Goal: Obtain resource: Download file/media

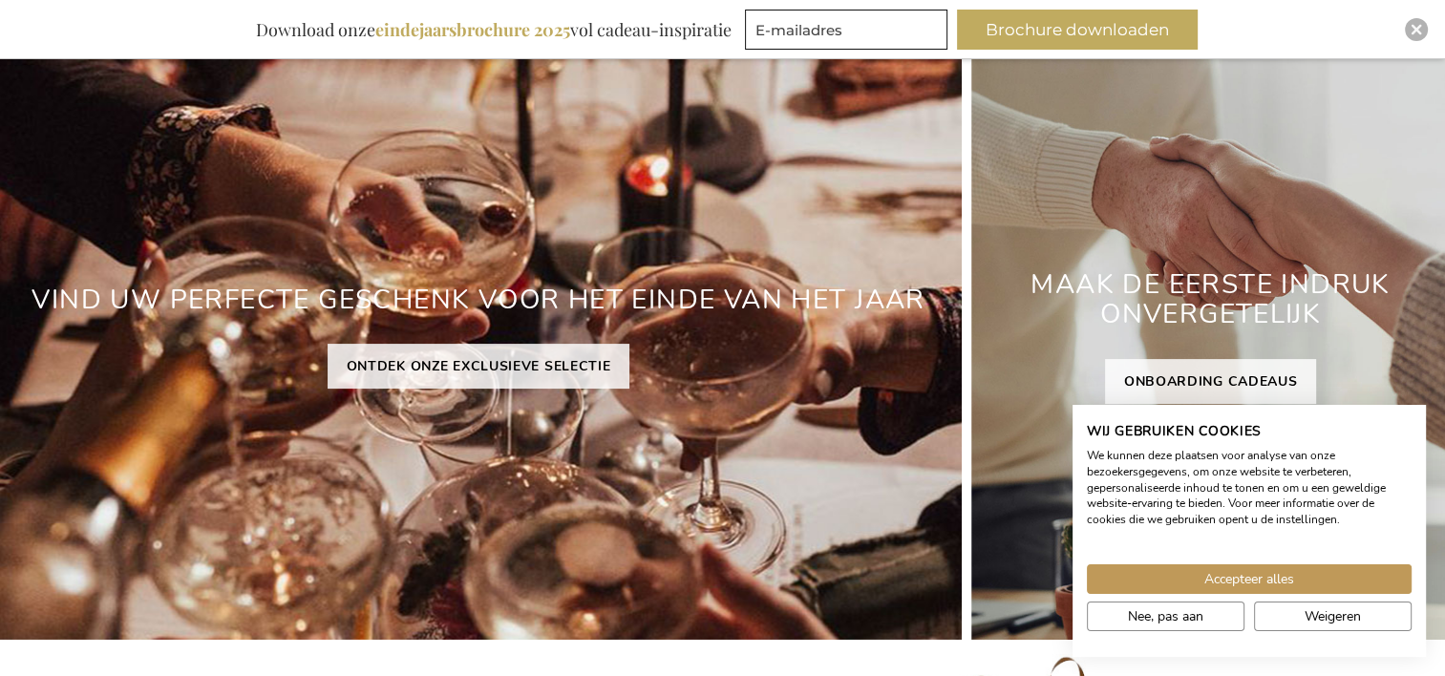
scroll to position [283, 0]
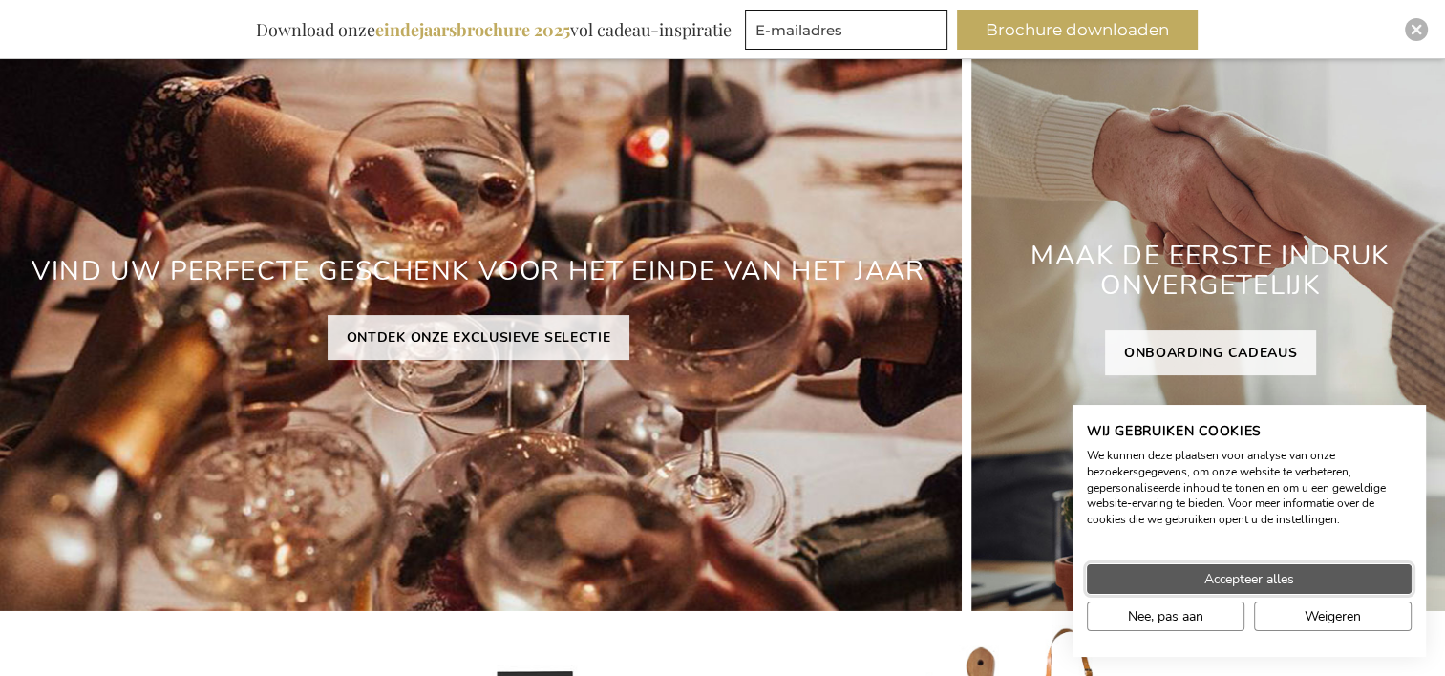
click at [1222, 581] on span "Accepteer alles" at bounding box center [1249, 579] width 90 height 20
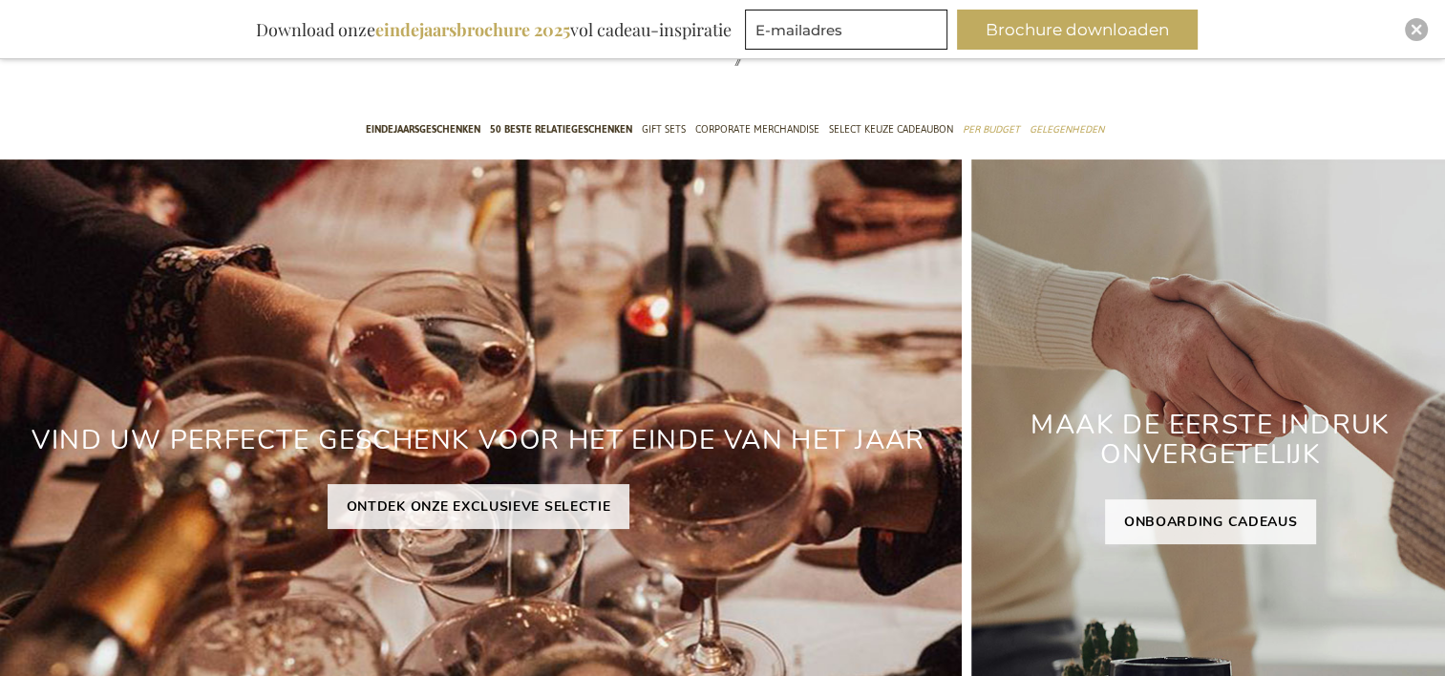
scroll to position [0, 0]
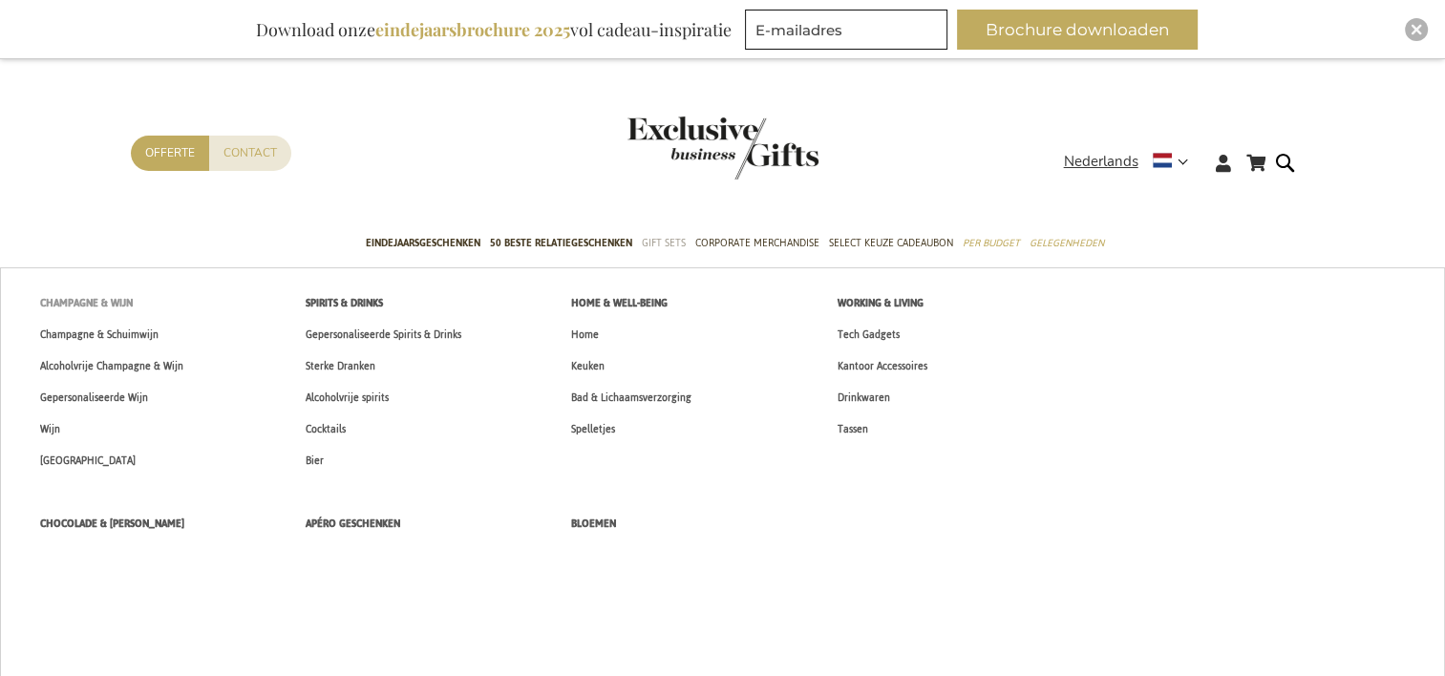
click at [107, 307] on span "Champagne & Wijn" at bounding box center [86, 303] width 93 height 20
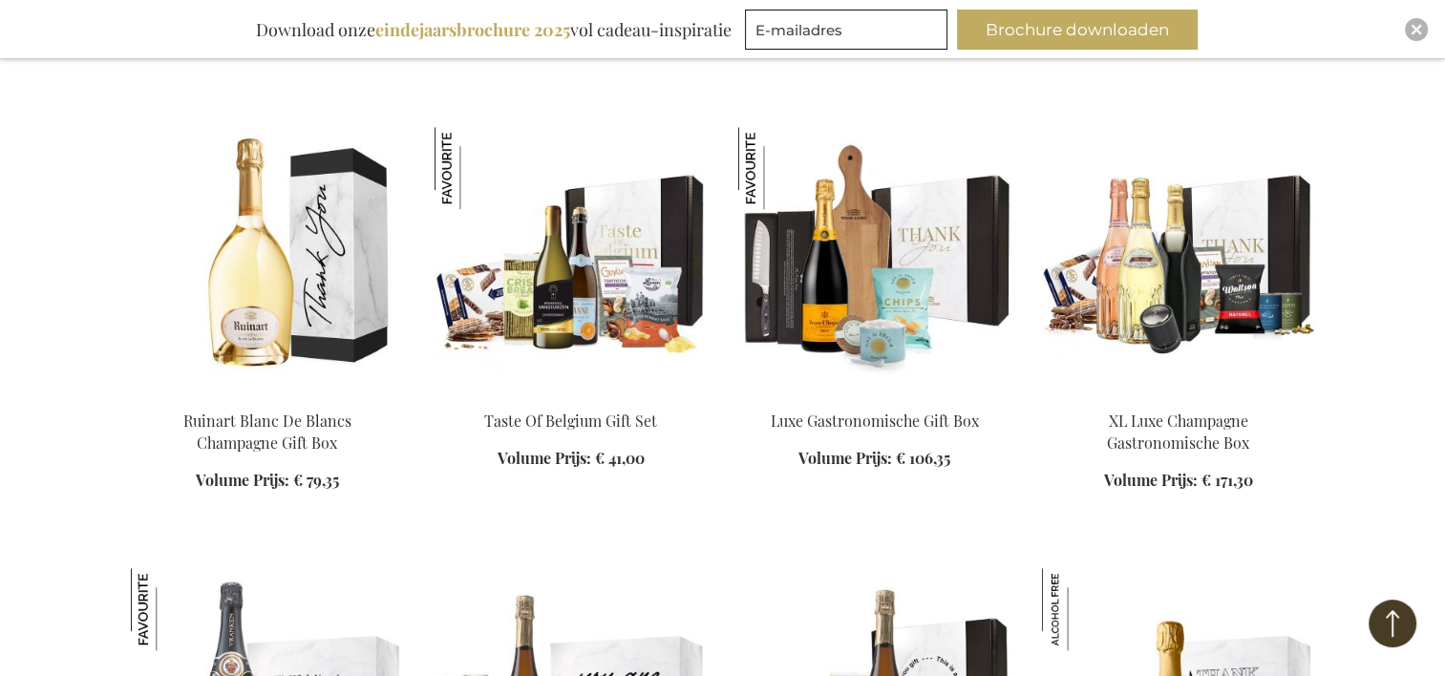
scroll to position [1497, 0]
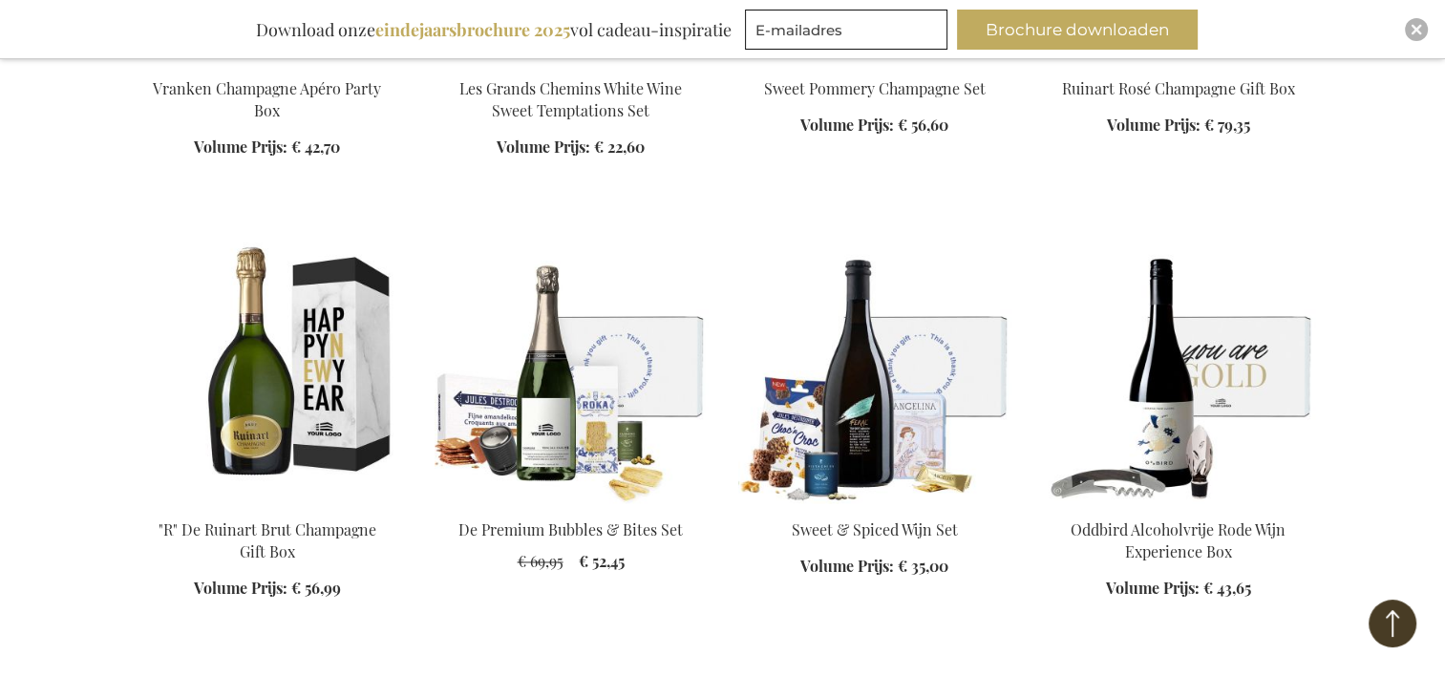
scroll to position [2768, 0]
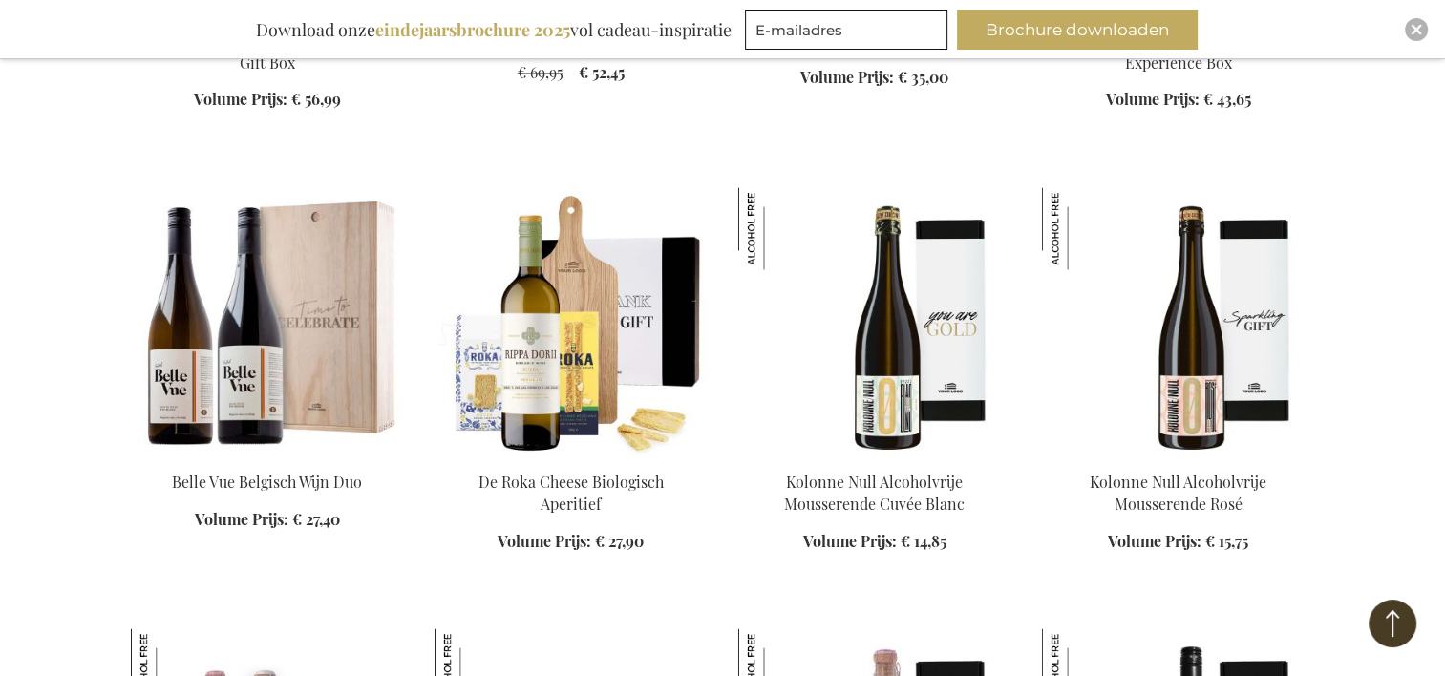
scroll to position [3290, 0]
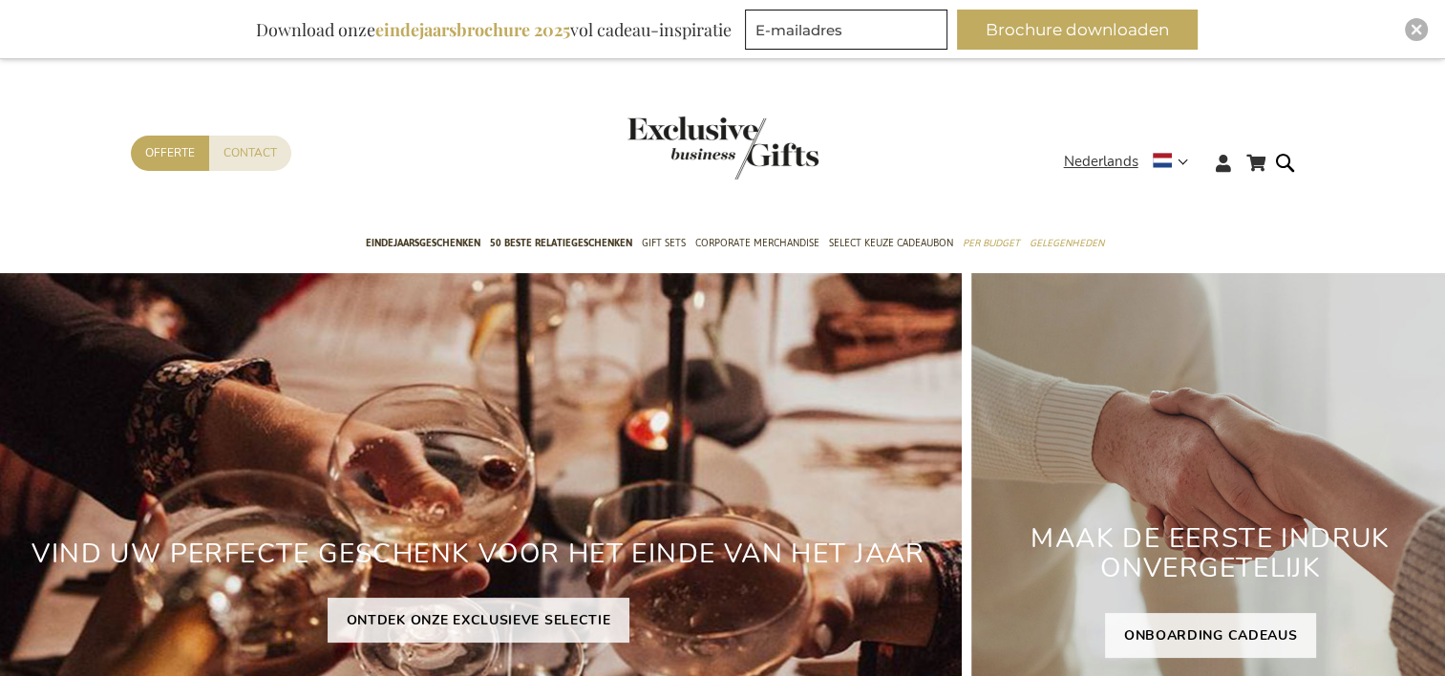
click at [535, 31] on b "eindejaarsbrochure 2025" at bounding box center [472, 29] width 195 height 23
click at [533, 32] on b "eindejaarsbrochure 2025" at bounding box center [472, 29] width 195 height 23
click at [570, 33] on b "eindejaarsbrochure 2025" at bounding box center [472, 29] width 195 height 23
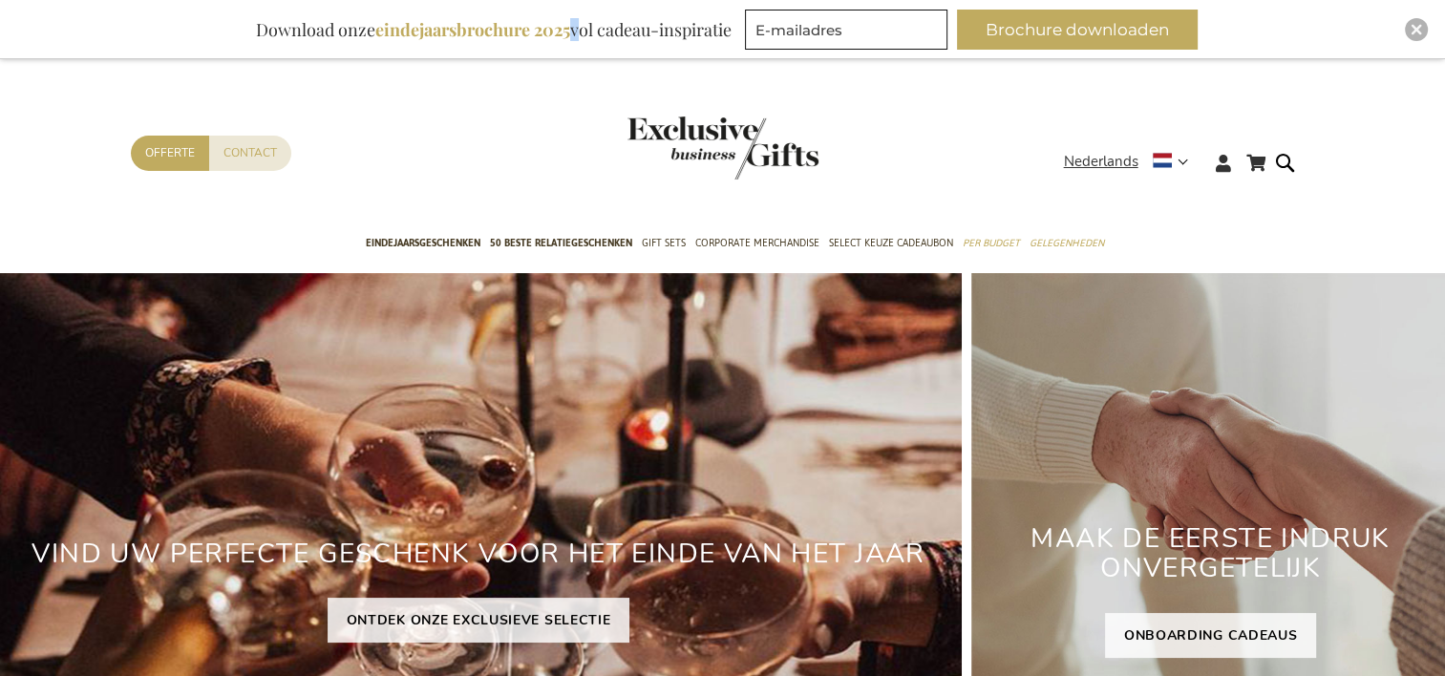
click at [570, 33] on b "eindejaarsbrochure 2025" at bounding box center [472, 29] width 195 height 23
click at [600, 32] on div "Download onze eindejaarsbrochure 2025 vol cadeau-inspiratie" at bounding box center [493, 30] width 493 height 40
click at [659, 36] on div "Download onze eindejaarsbrochure 2025 vol cadeau-inspiratie" at bounding box center [493, 30] width 493 height 40
click at [375, 31] on b "eindejaarsbrochure 2025" at bounding box center [472, 29] width 195 height 23
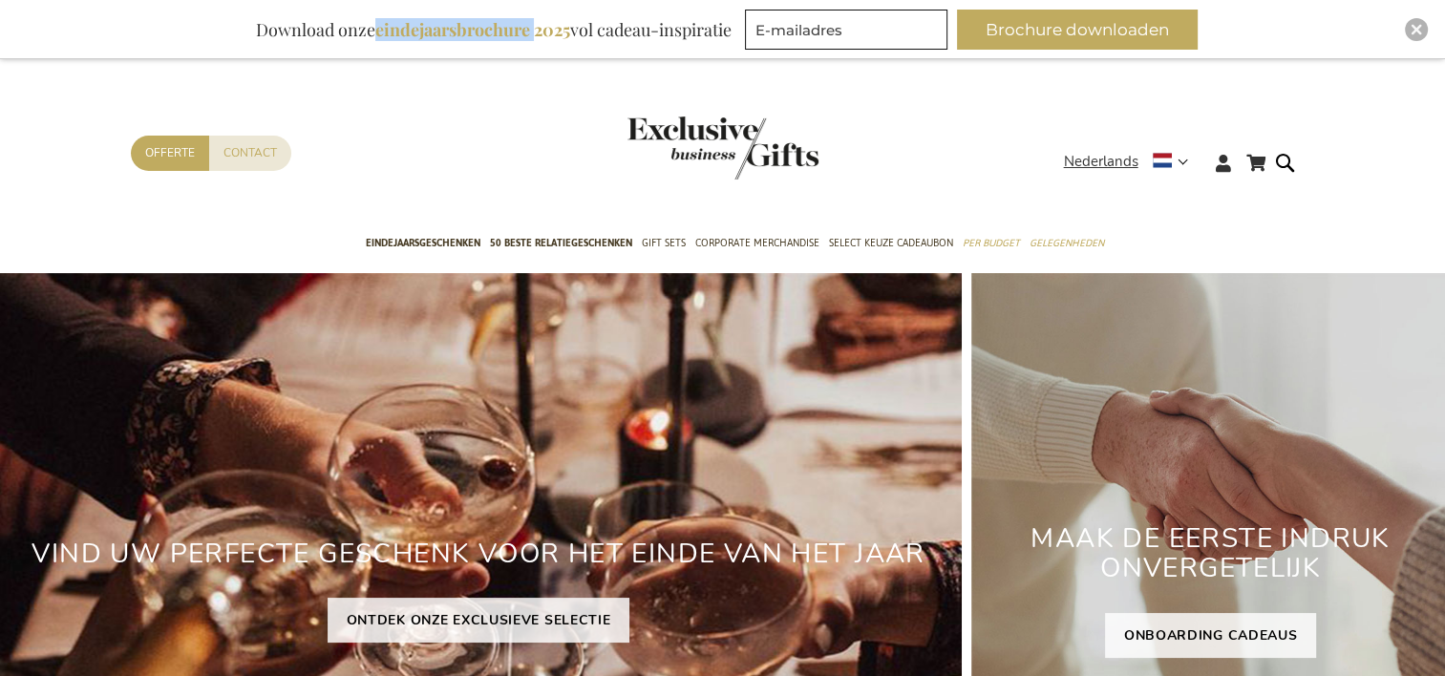
click at [375, 31] on b "eindejaarsbrochure 2025" at bounding box center [472, 29] width 195 height 23
click at [373, 31] on div "Download onze eindejaarsbrochure 2025 vol cadeau-inspiratie" at bounding box center [493, 30] width 493 height 40
click at [371, 31] on div "Download onze eindejaarsbrochure 2025 vol cadeau-inspiratie" at bounding box center [493, 30] width 493 height 40
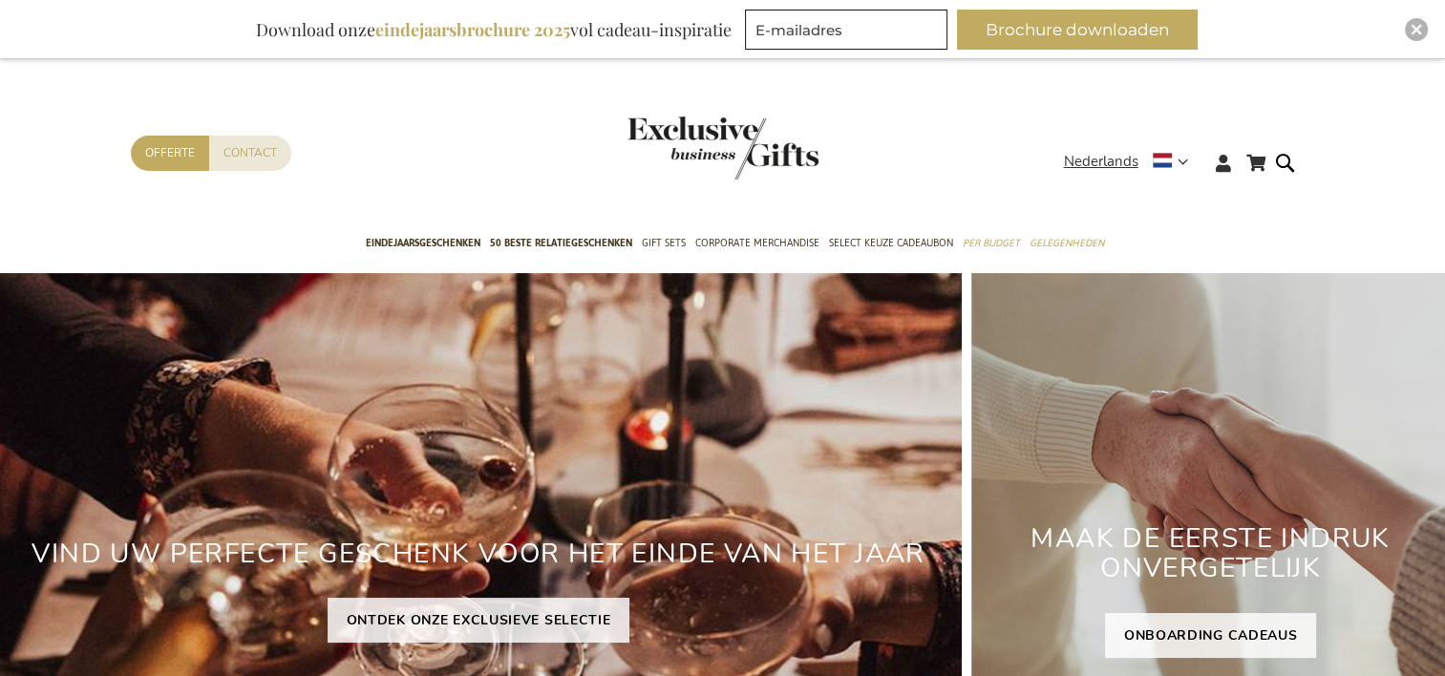
click at [330, 31] on div "Download onze eindejaarsbrochure 2025 vol cadeau-inspiratie" at bounding box center [493, 30] width 493 height 40
click at [331, 31] on div "Download onze eindejaarsbrochure 2025 vol cadeau-inspiratie" at bounding box center [493, 30] width 493 height 40
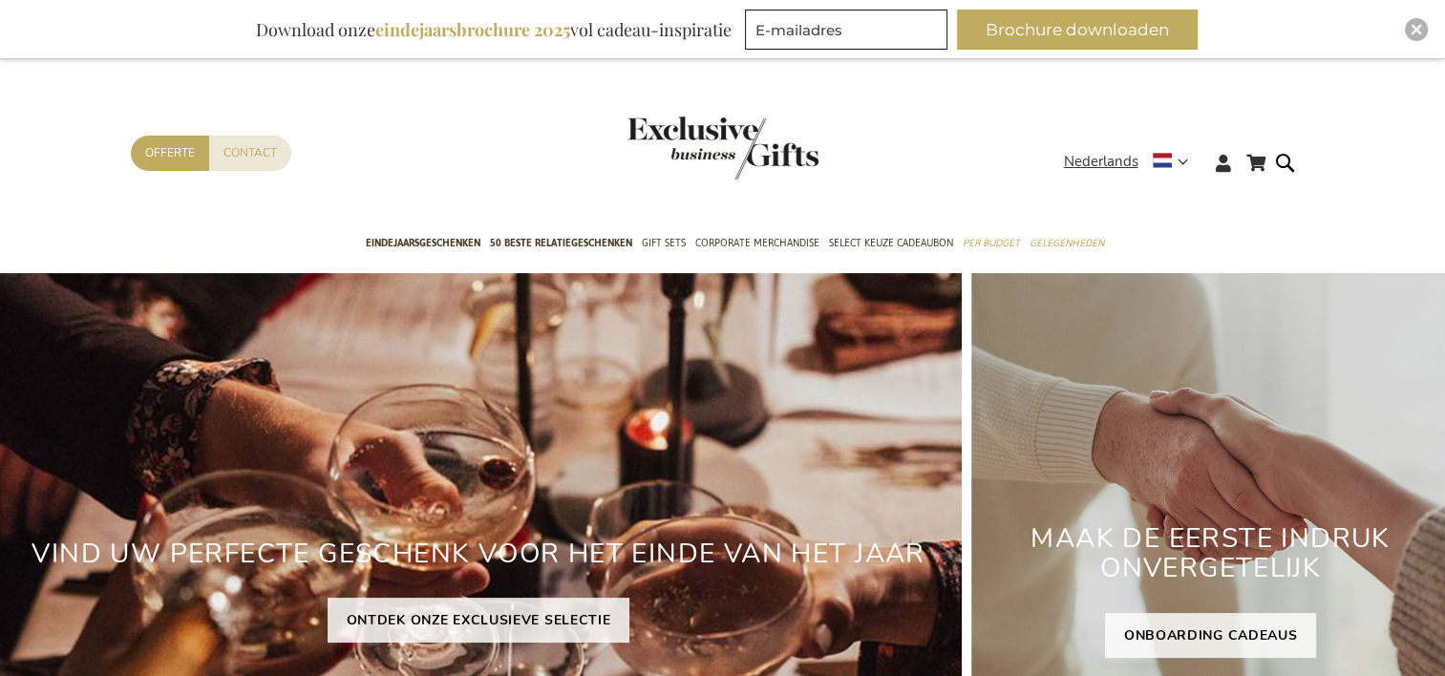
click at [375, 30] on b "eindejaarsbrochure 2025" at bounding box center [472, 29] width 195 height 23
click at [373, 30] on div "Download onze eindejaarsbrochure 2025 vol cadeau-inspiratie" at bounding box center [493, 30] width 493 height 40
click at [378, 36] on b "eindejaarsbrochure 2025" at bounding box center [472, 29] width 195 height 23
